Goal: Task Accomplishment & Management: Complete application form

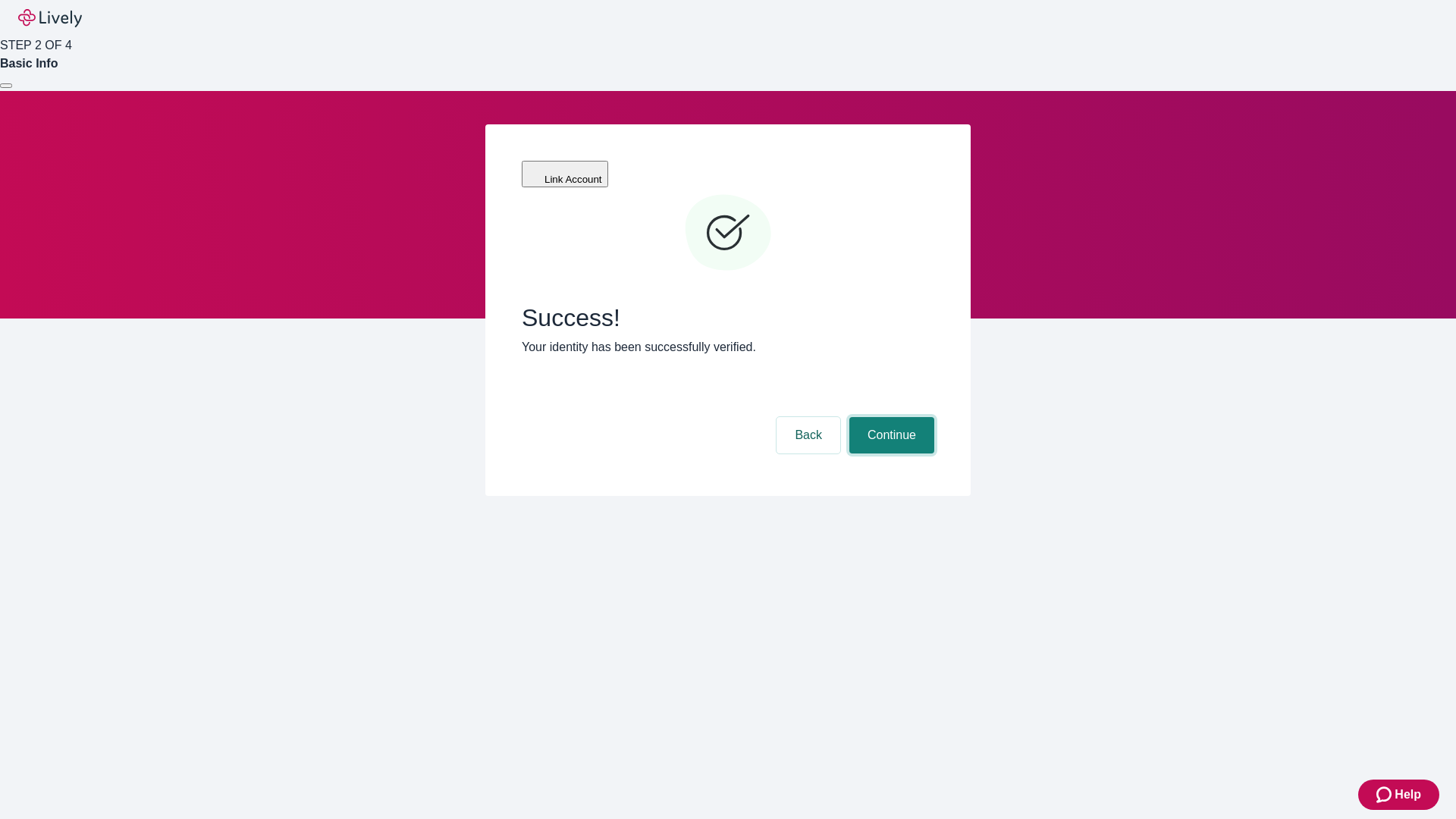
click at [889, 418] on button "Continue" at bounding box center [891, 436] width 85 height 36
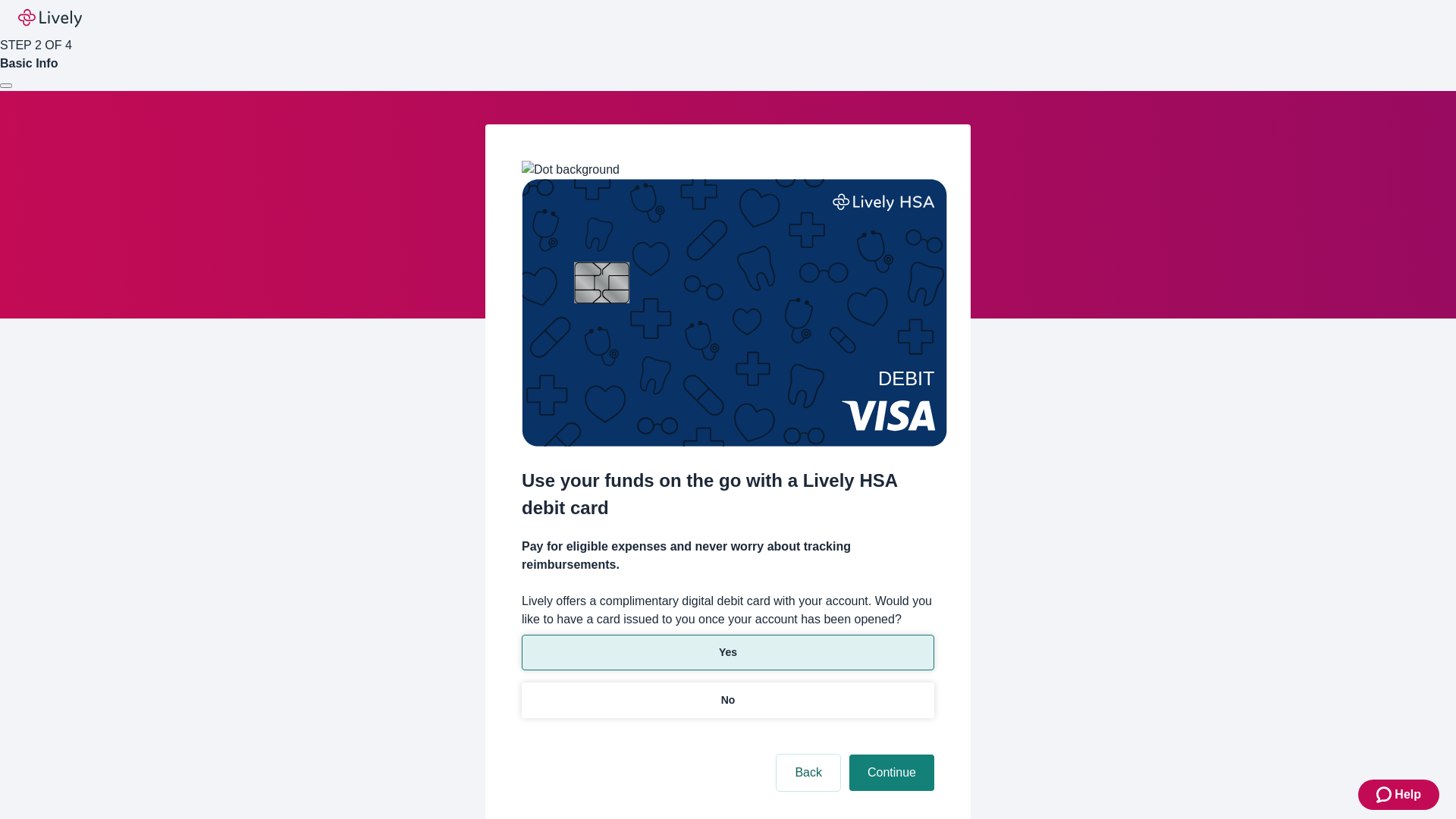
click at [727, 645] on p "Yes" at bounding box center [727, 652] width 18 height 16
click at [889, 755] on button "Continue" at bounding box center [891, 773] width 85 height 36
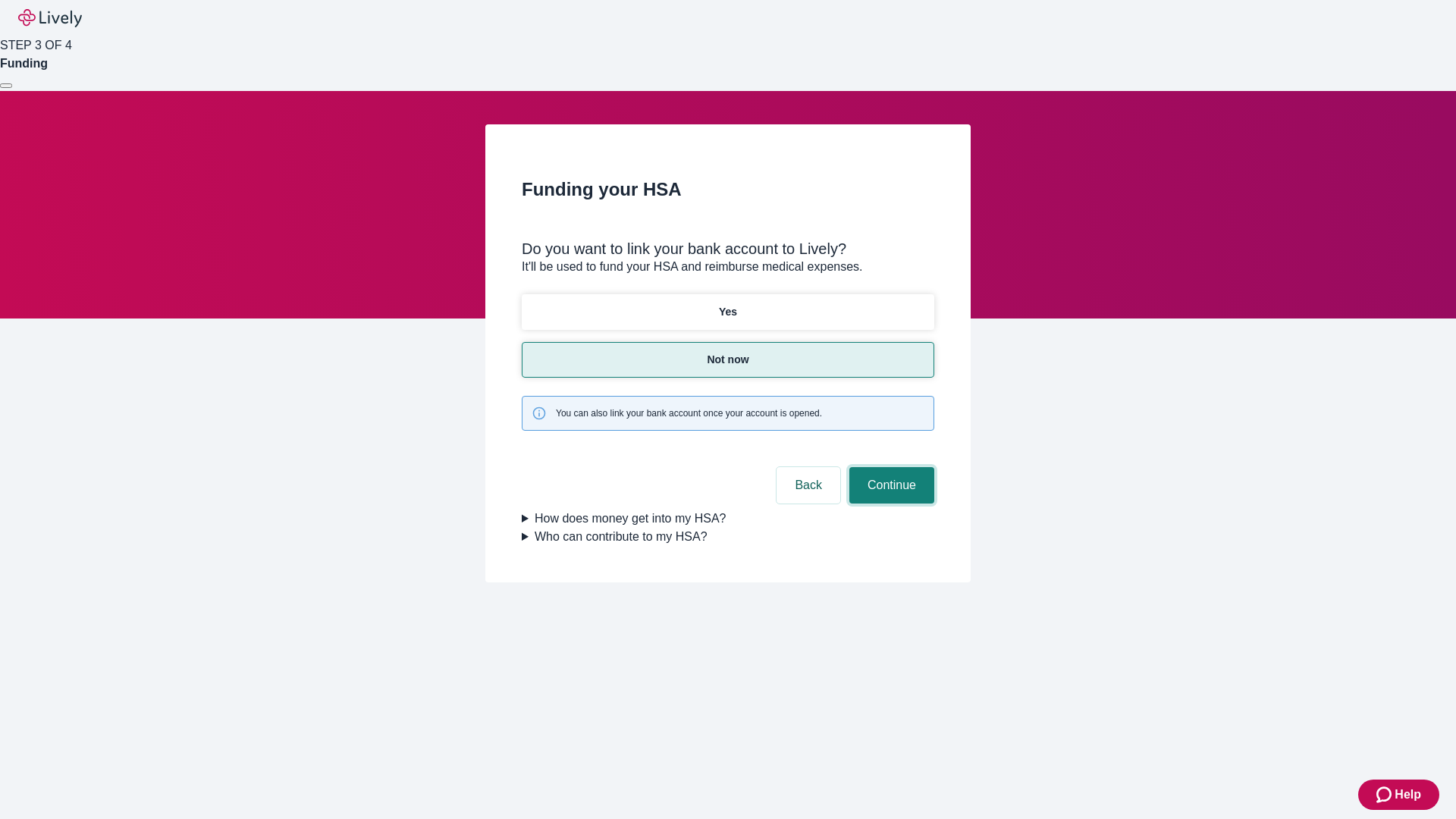
click at [889, 467] on button "Continue" at bounding box center [891, 485] width 85 height 36
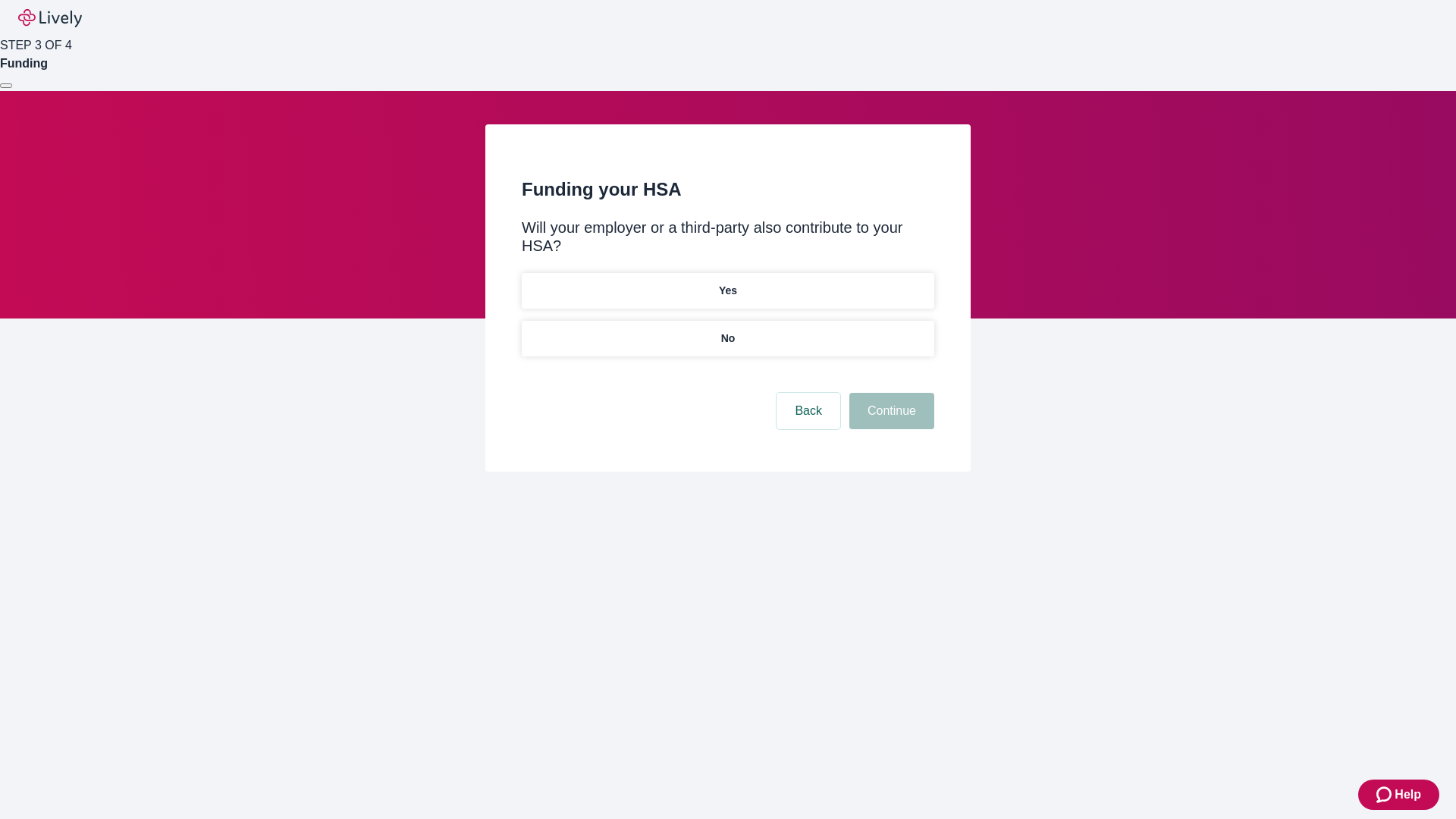
click at [727, 331] on p "No" at bounding box center [728, 338] width 14 height 16
click at [889, 393] on button "Continue" at bounding box center [891, 411] width 85 height 36
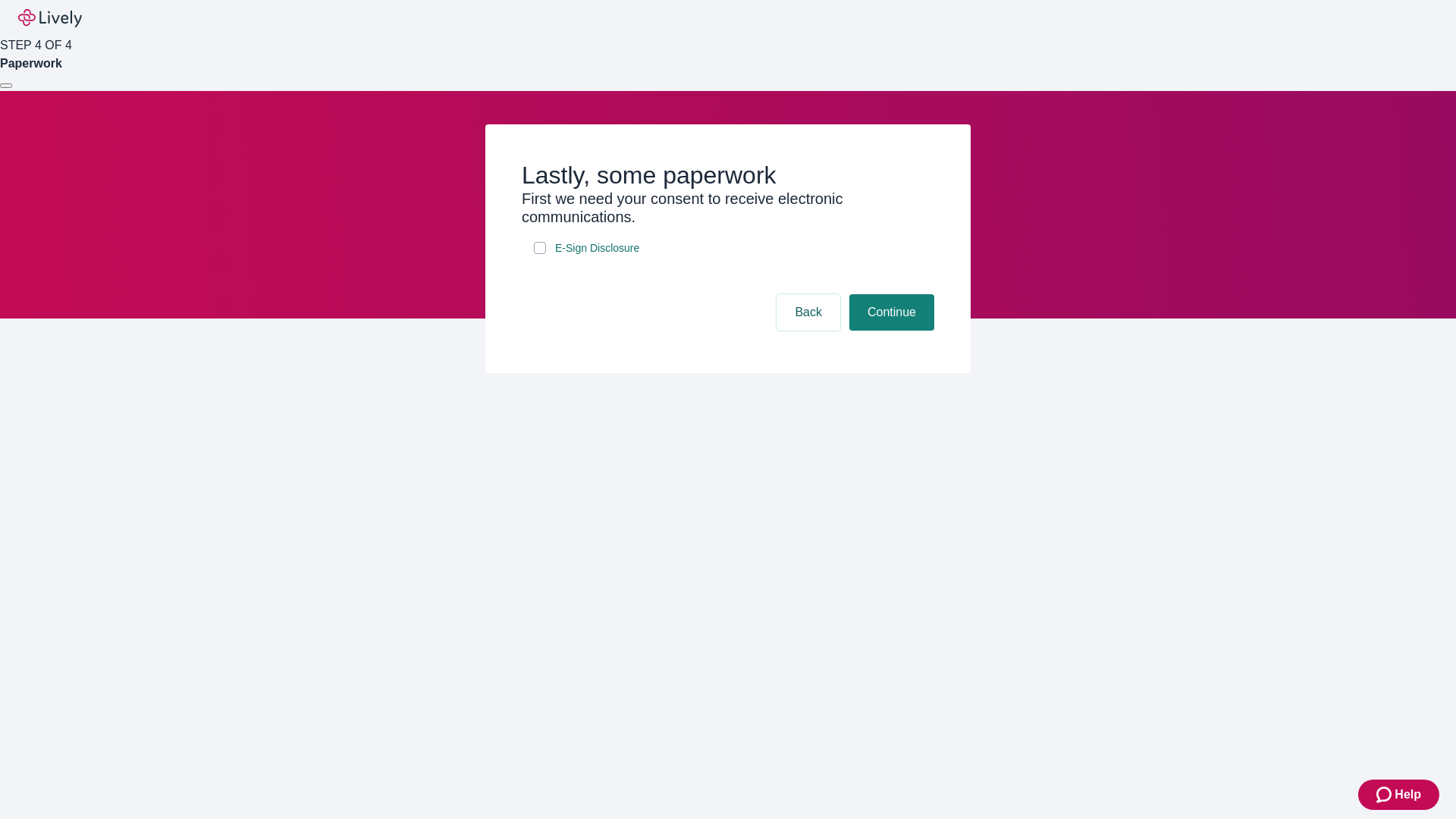
click at [539, 255] on input "E-Sign Disclosure" at bounding box center [539, 248] width 12 height 12
checkbox input "true"
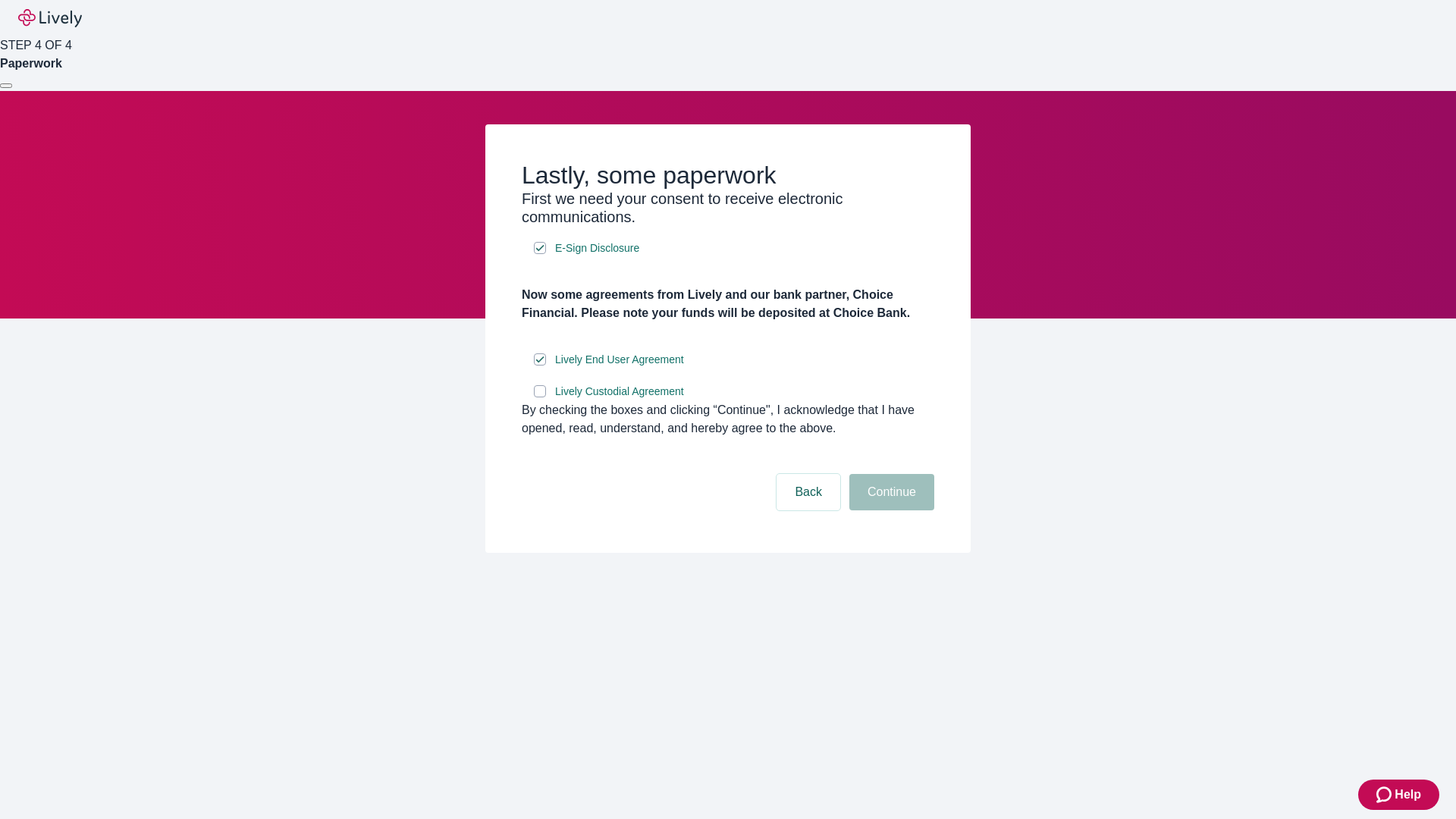
click at [539, 398] on input "Lively Custodial Agreement" at bounding box center [539, 391] width 12 height 12
checkbox input "true"
click at [889, 510] on button "Continue" at bounding box center [891, 492] width 85 height 36
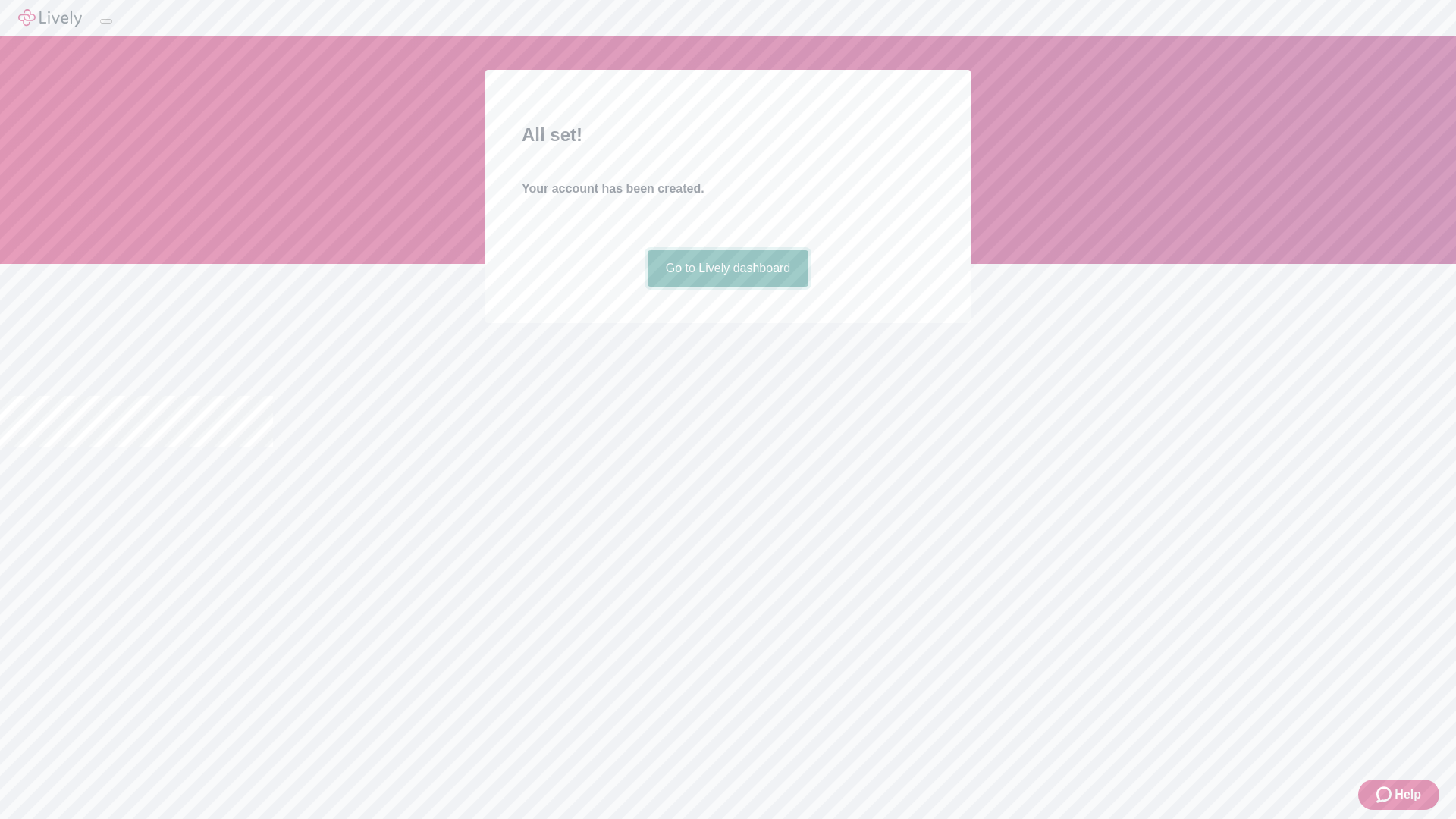
click at [727, 287] on link "Go to Lively dashboard" at bounding box center [727, 269] width 161 height 36
